Goal: Information Seeking & Learning: Learn about a topic

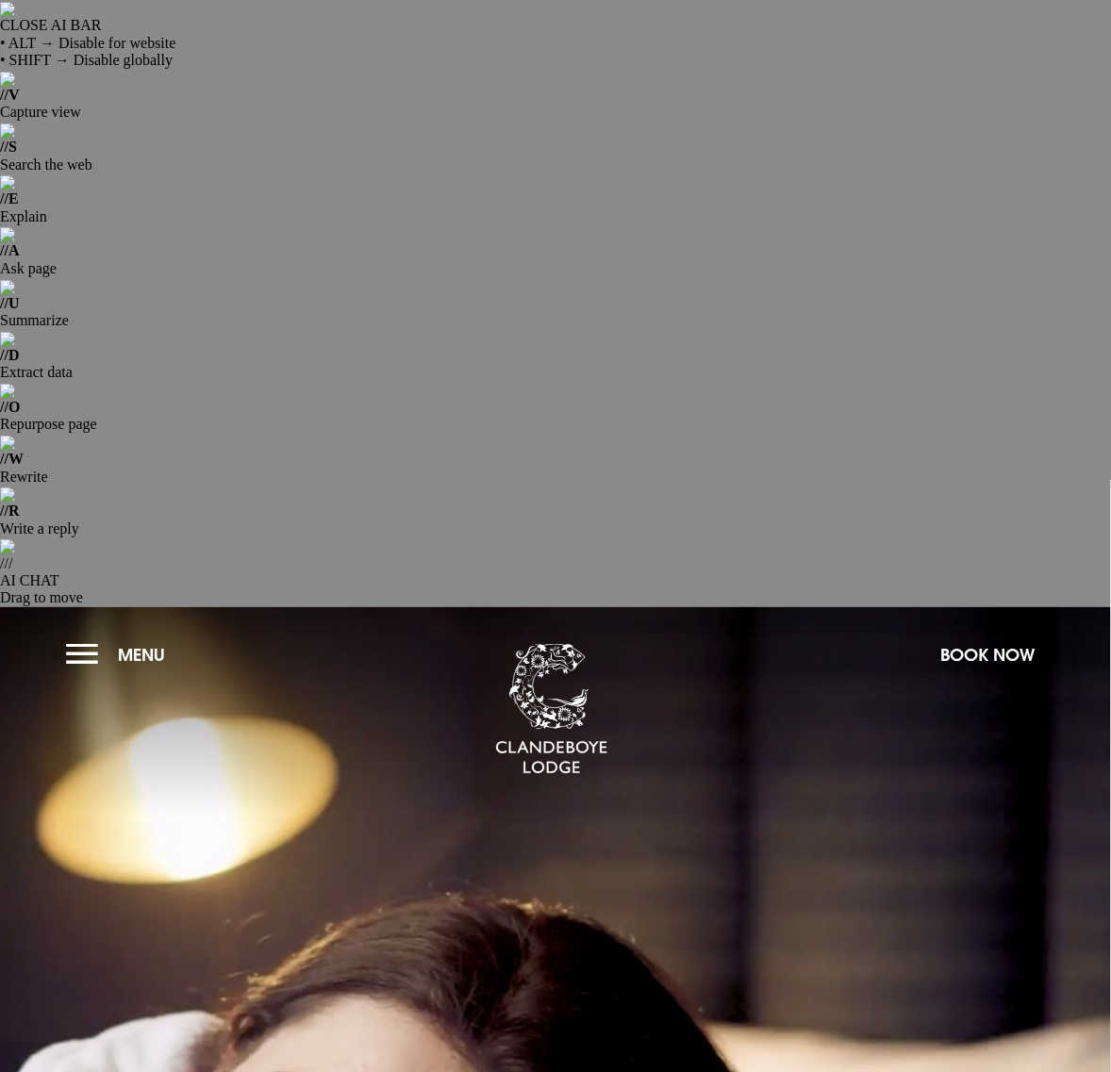
click at [68, 634] on button "Menu" at bounding box center [120, 654] width 108 height 41
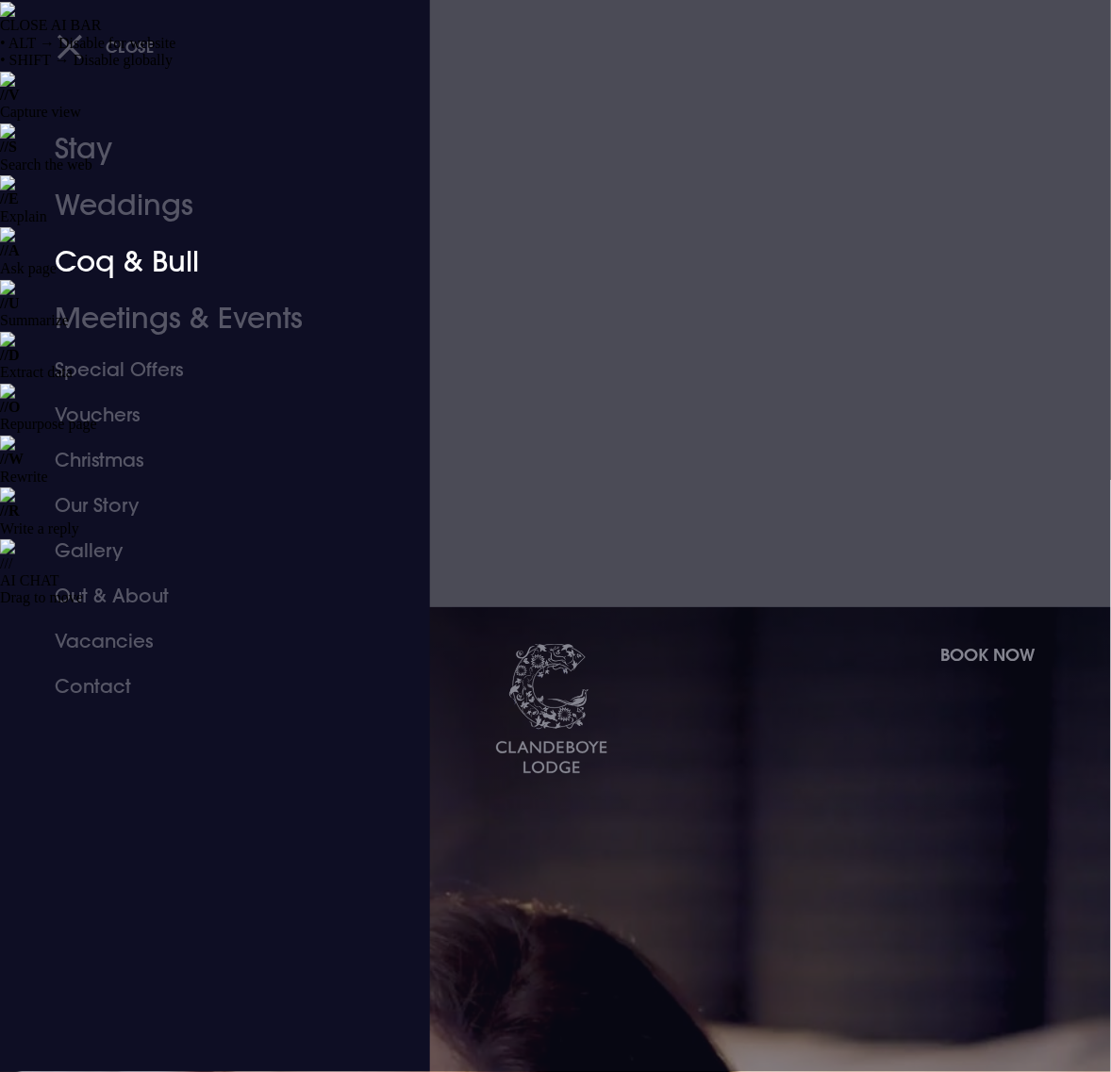
click at [153, 276] on link "Coq & Bull" at bounding box center [202, 262] width 295 height 57
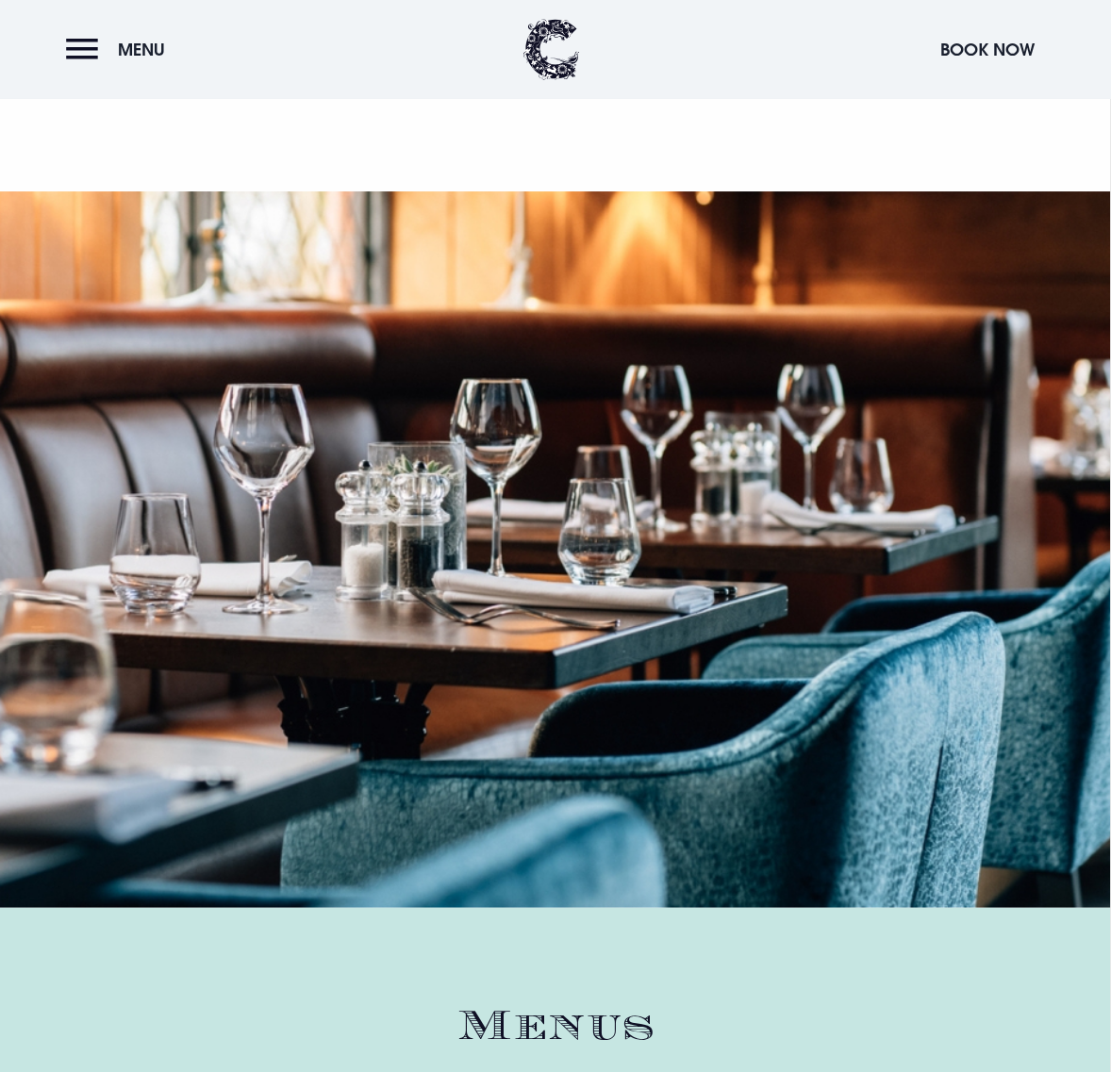
scroll to position [2710, 0]
